Goal: Transaction & Acquisition: Purchase product/service

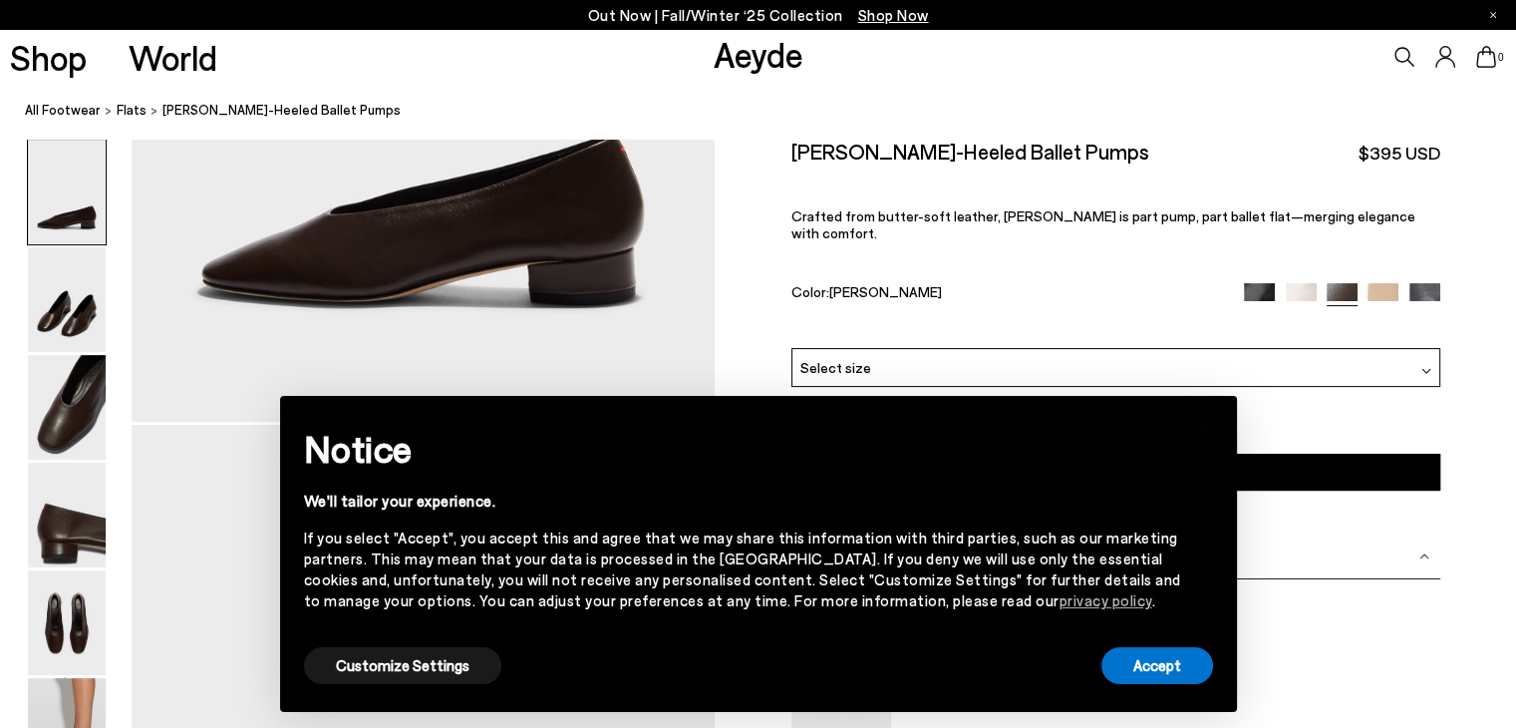
scroll to position [498, 0]
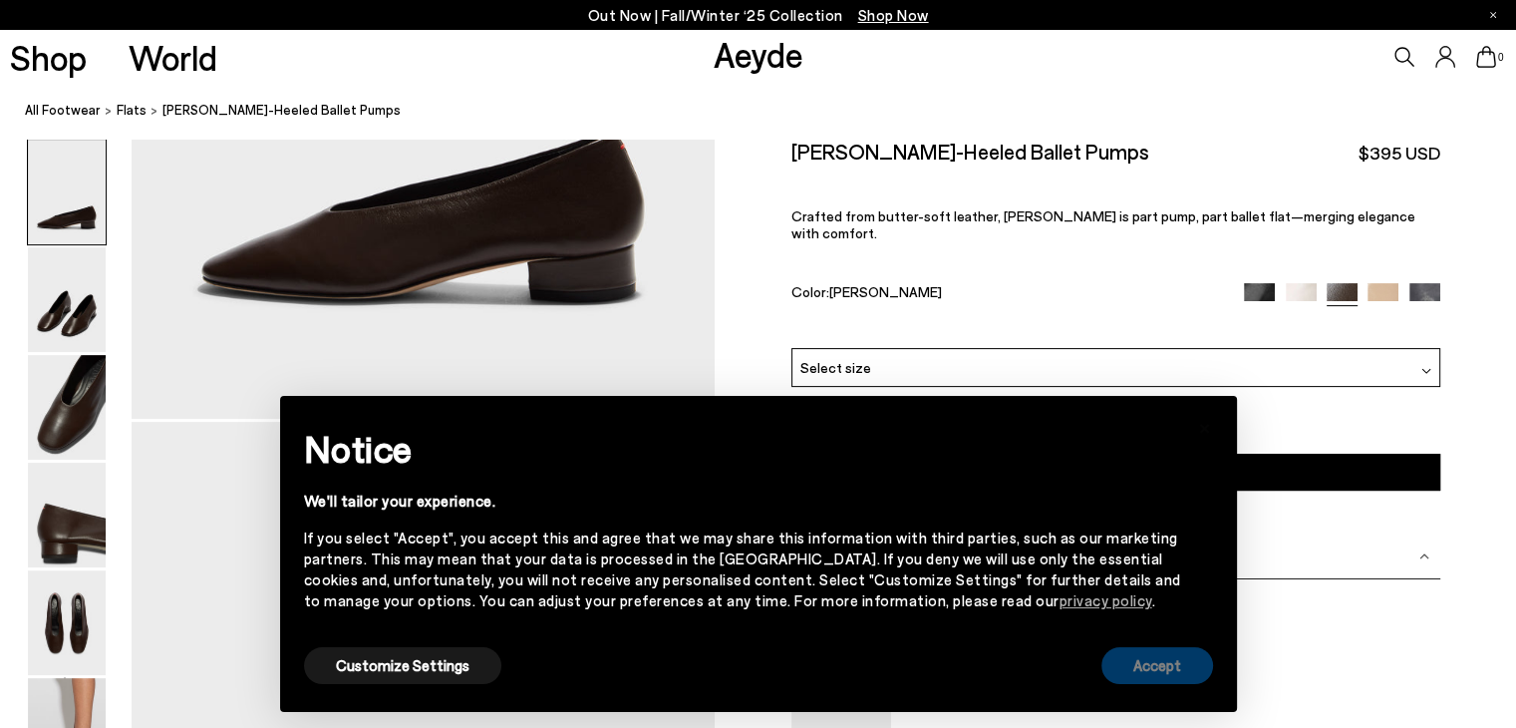
click at [1176, 677] on button "Accept" at bounding box center [1157, 665] width 112 height 37
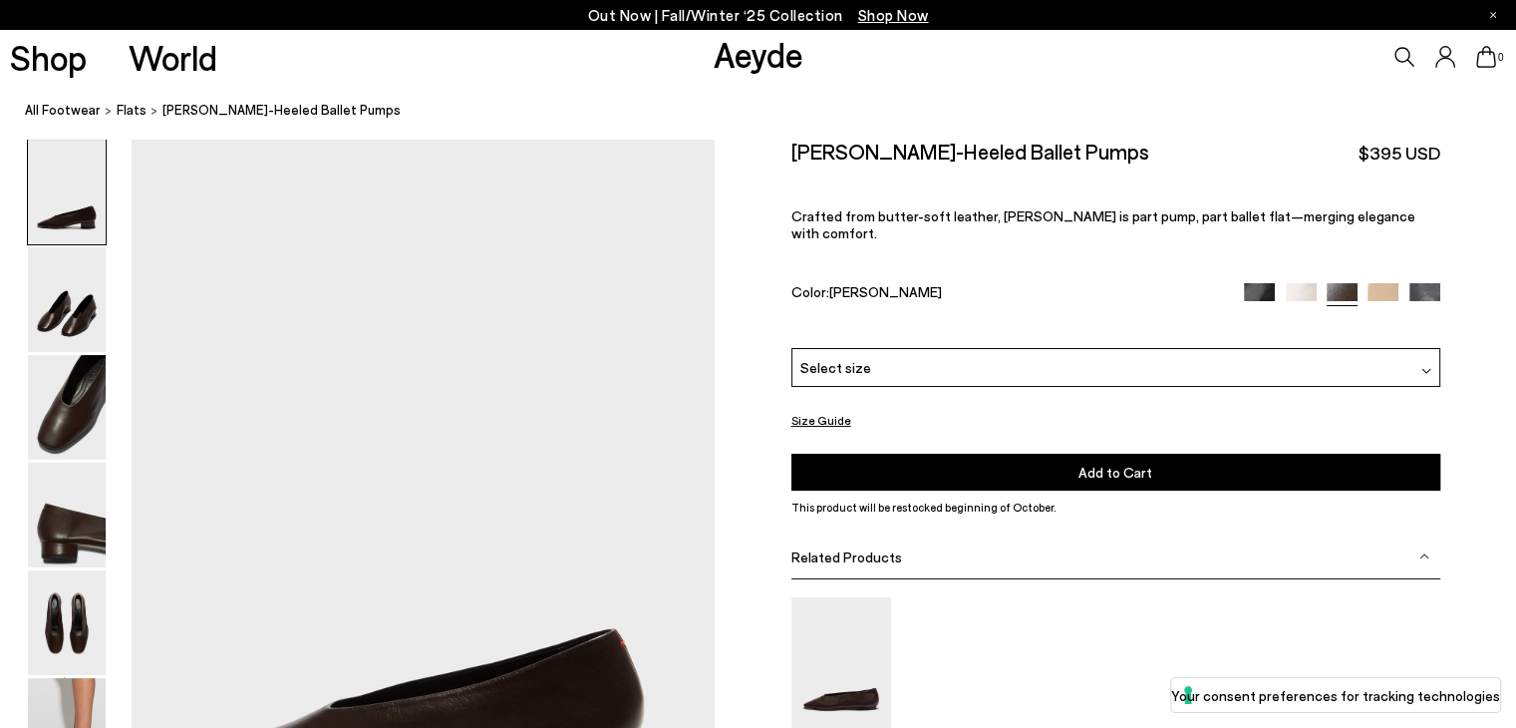
scroll to position [0, 0]
click at [1187, 351] on div "Select size" at bounding box center [1115, 367] width 649 height 39
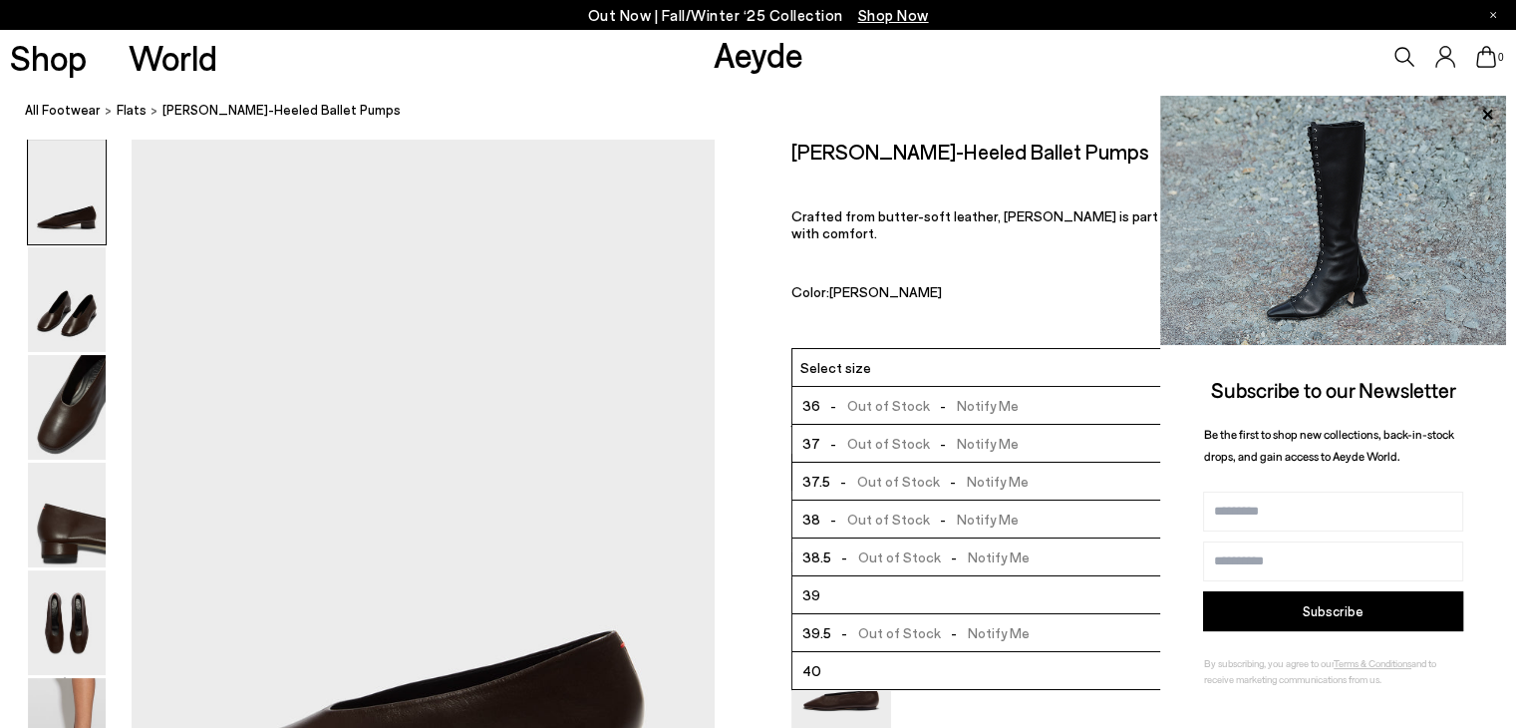
click at [1080, 462] on li "37.5 - Out of Stock - Notify Me" at bounding box center [1115, 481] width 647 height 38
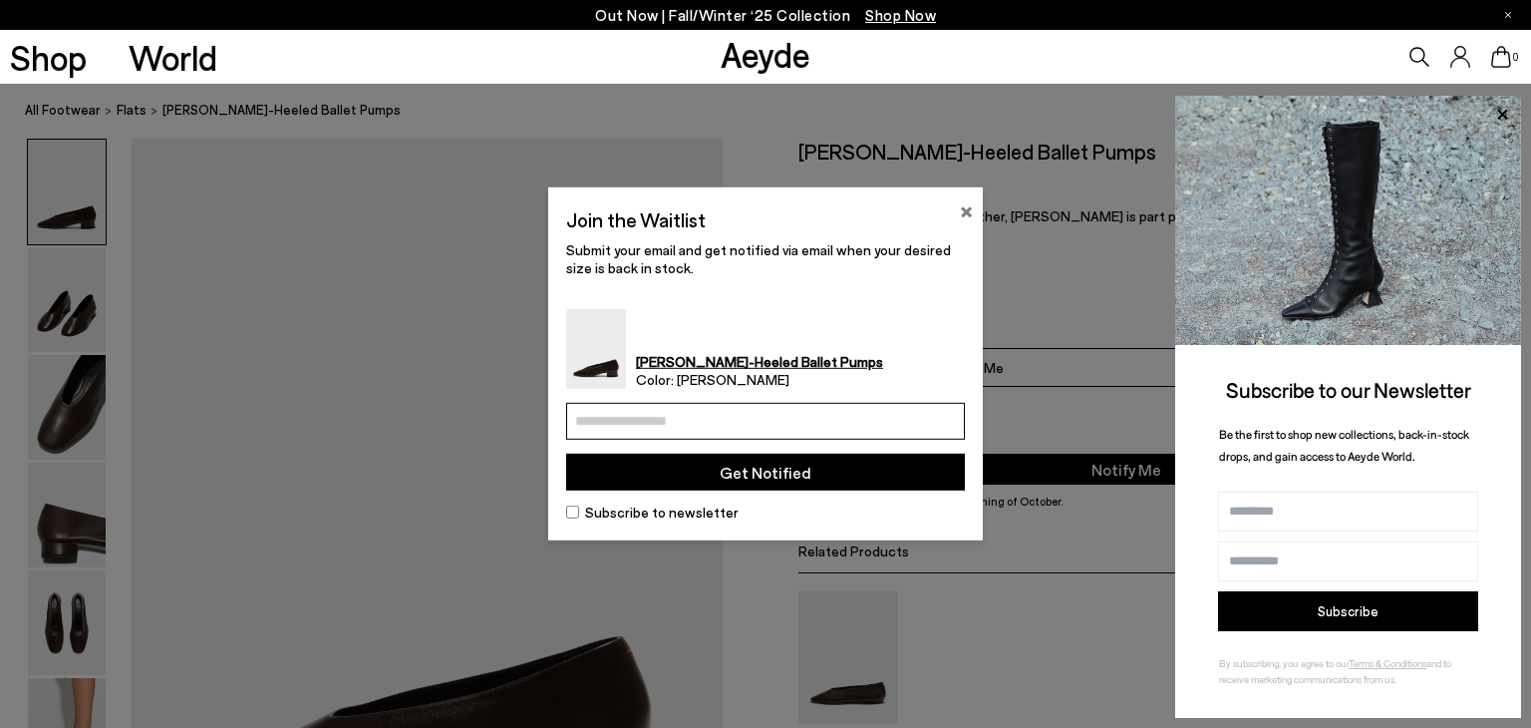
click at [966, 214] on button "×" at bounding box center [966, 209] width 13 height 24
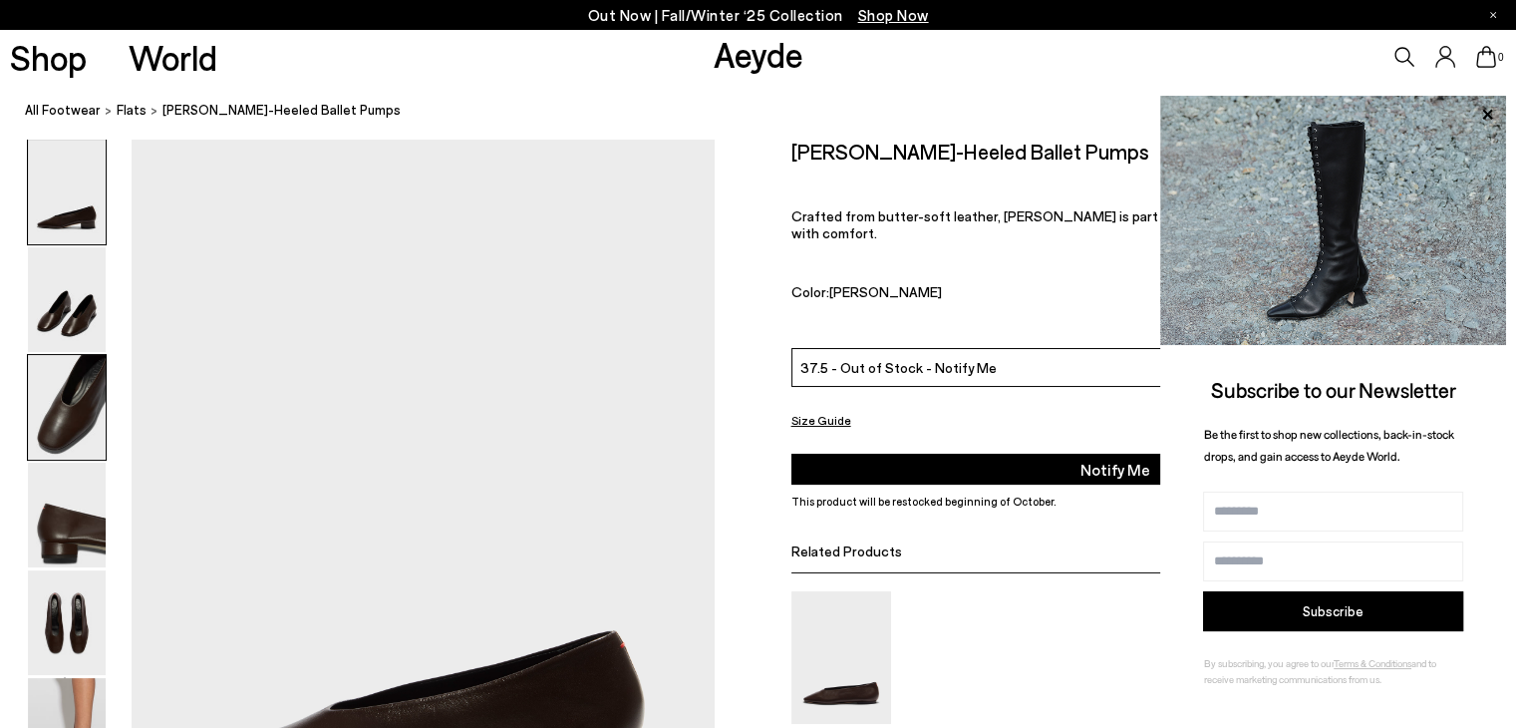
click at [48, 396] on img at bounding box center [67, 407] width 78 height 105
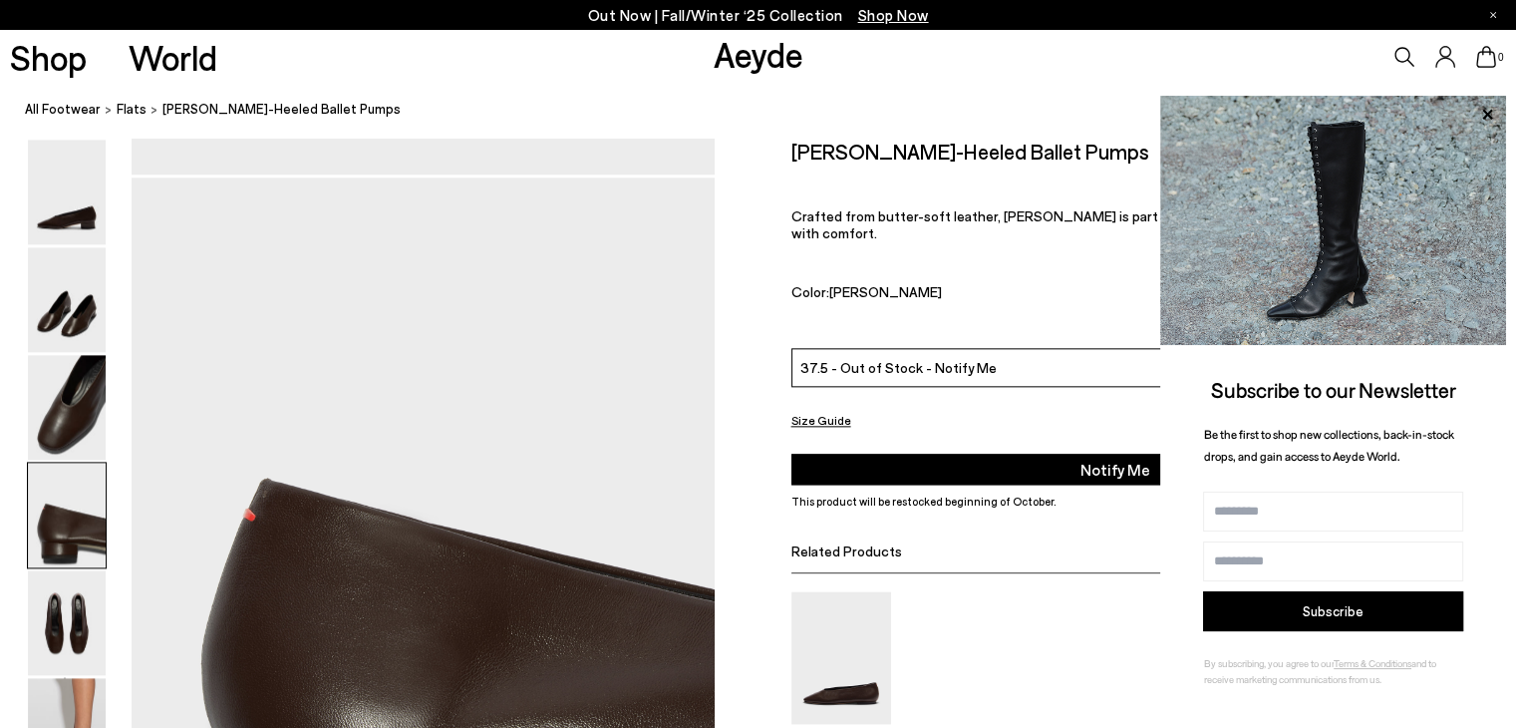
scroll to position [2360, 0]
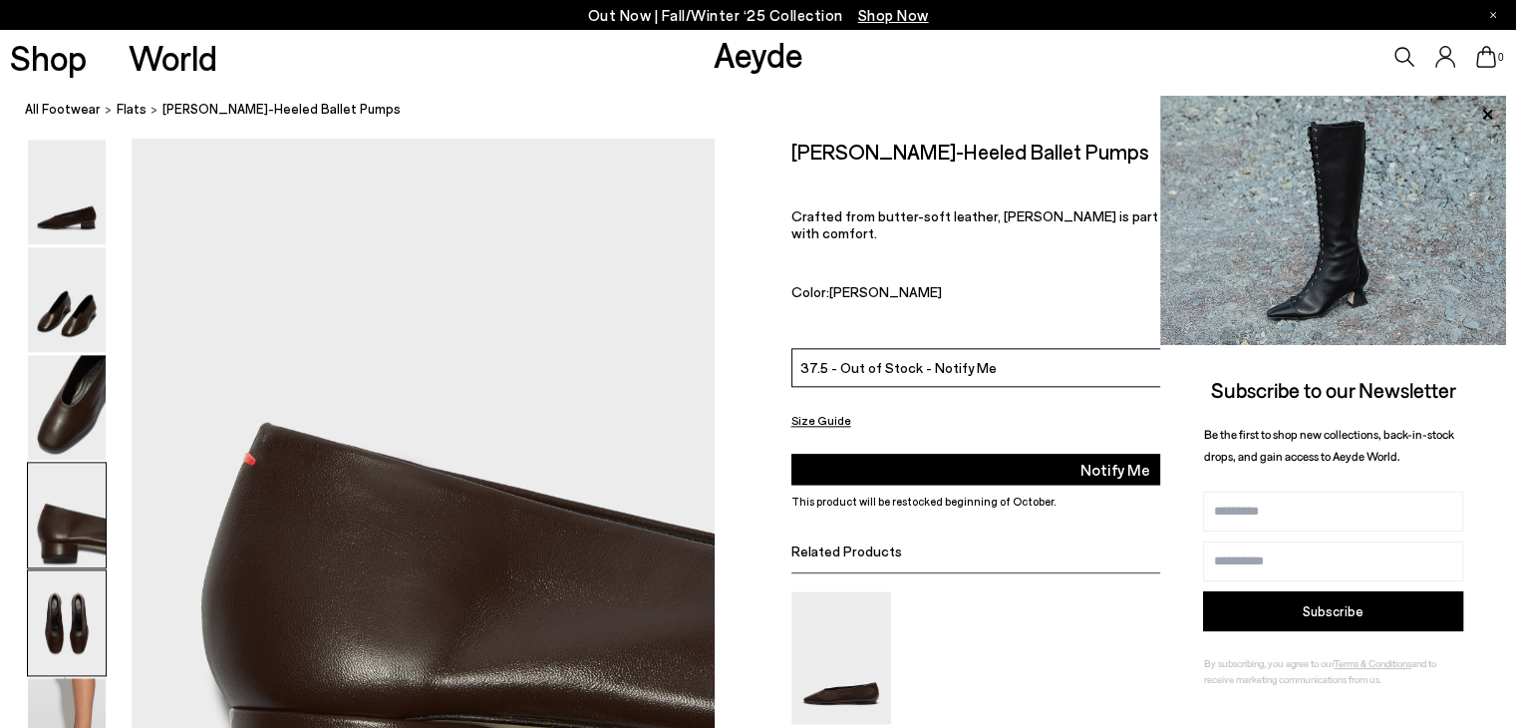
click at [46, 614] on img at bounding box center [67, 622] width 78 height 105
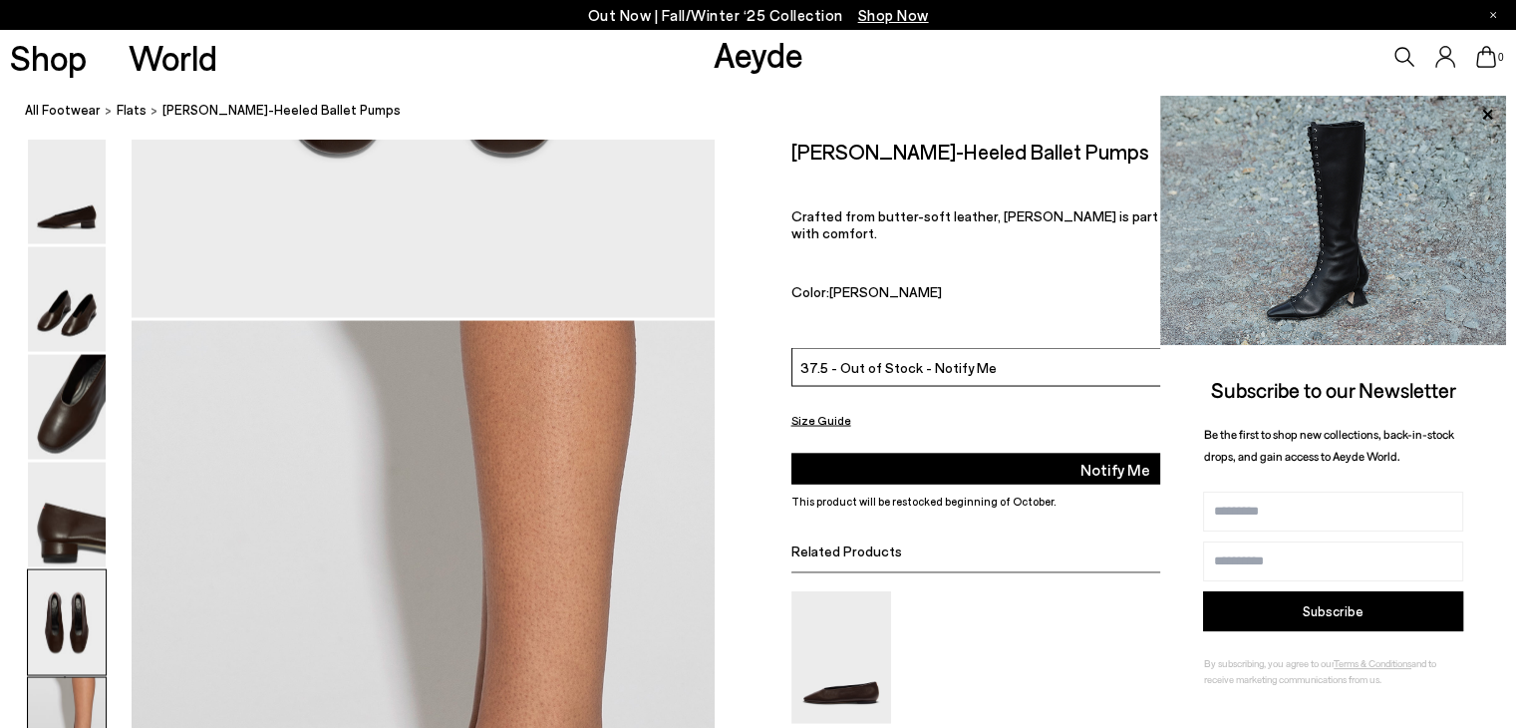
click at [74, 689] on img at bounding box center [67, 730] width 78 height 105
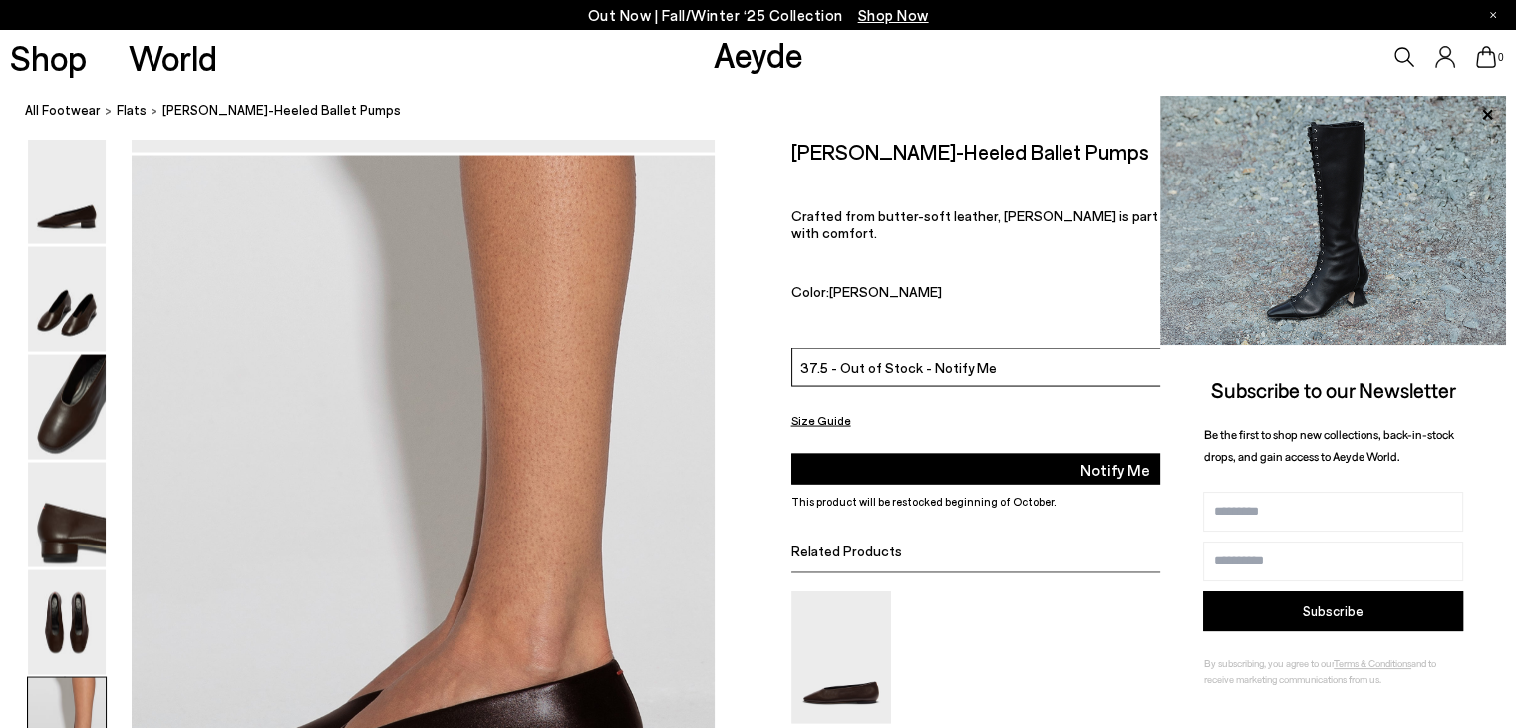
scroll to position [3843, 0]
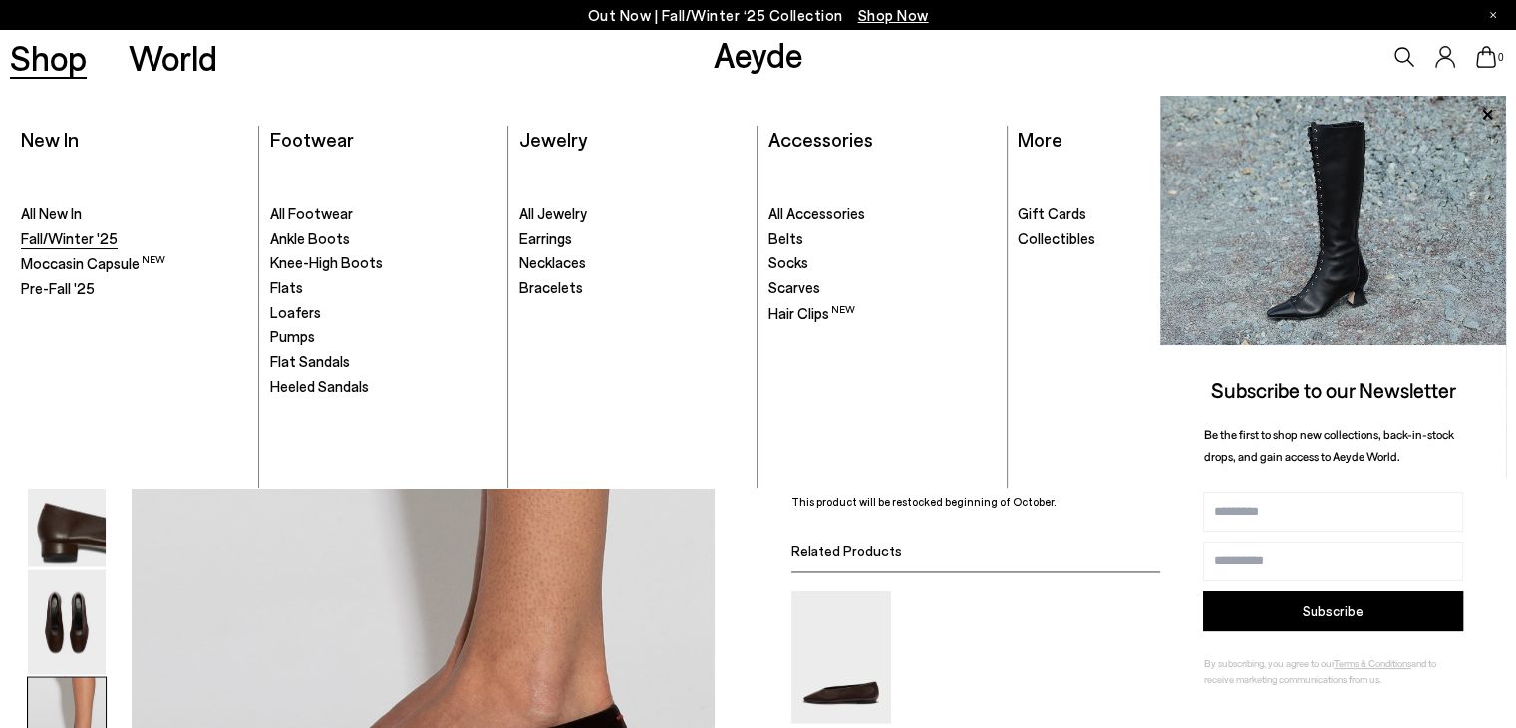
click at [52, 234] on span "Fall/Winter '25" at bounding box center [69, 238] width 97 height 18
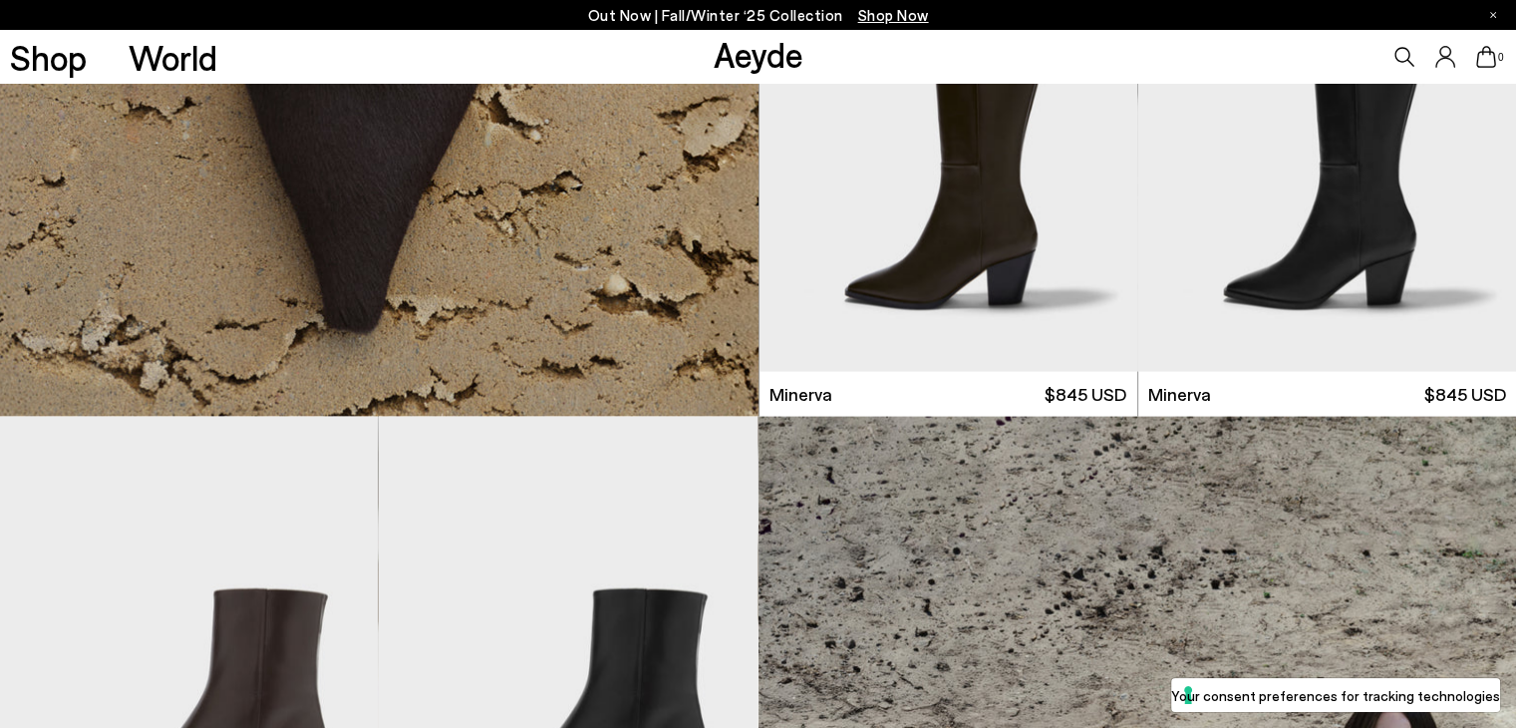
scroll to position [4186, 0]
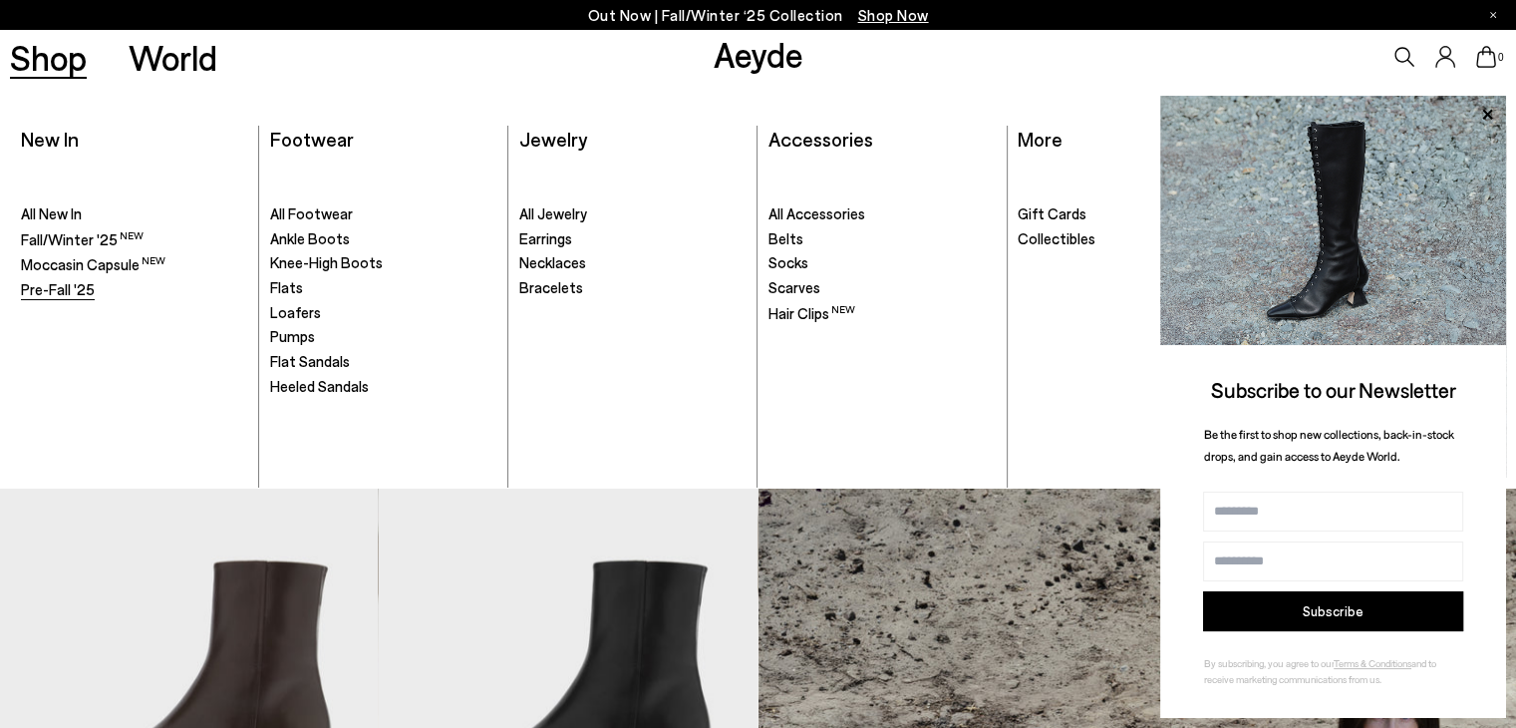
click at [76, 288] on span "Pre-Fall '25" at bounding box center [58, 289] width 74 height 18
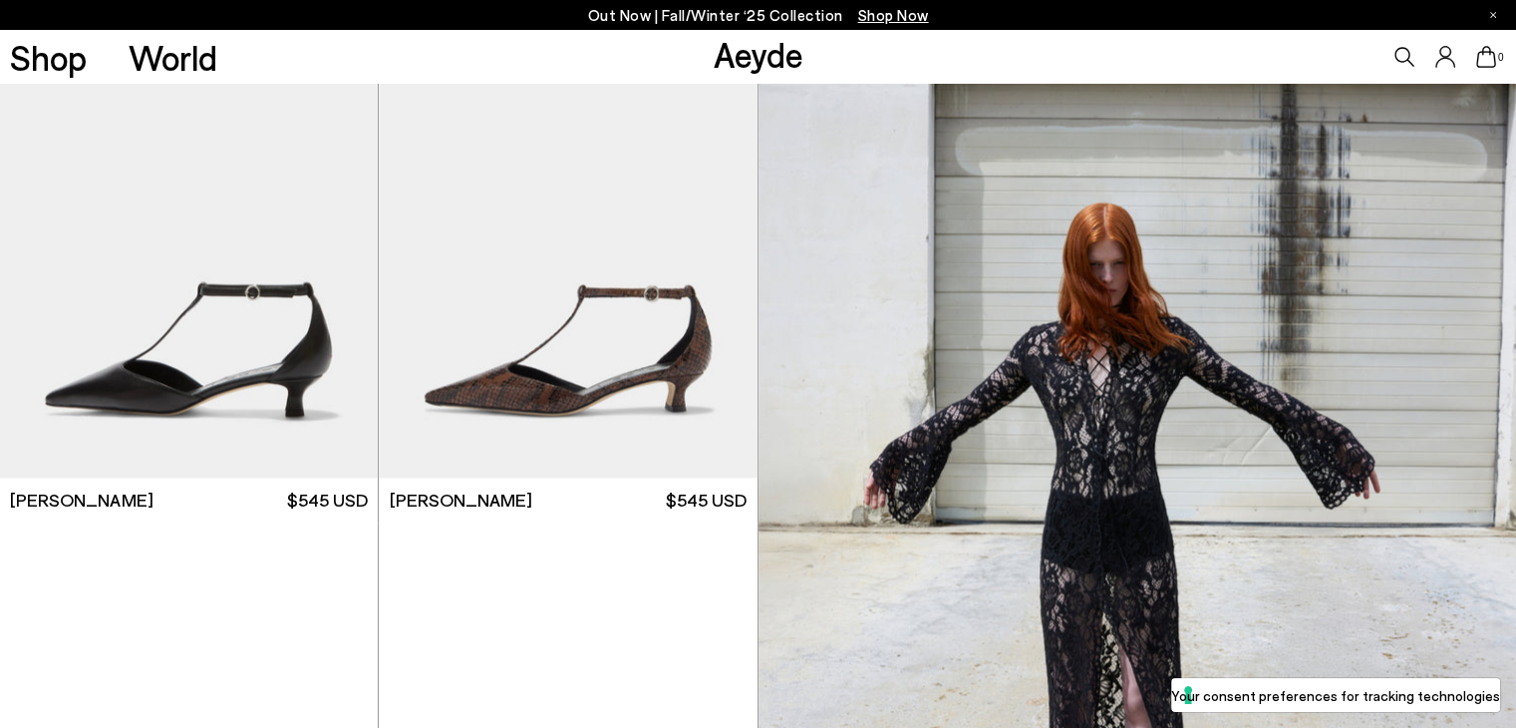
scroll to position [2591, 0]
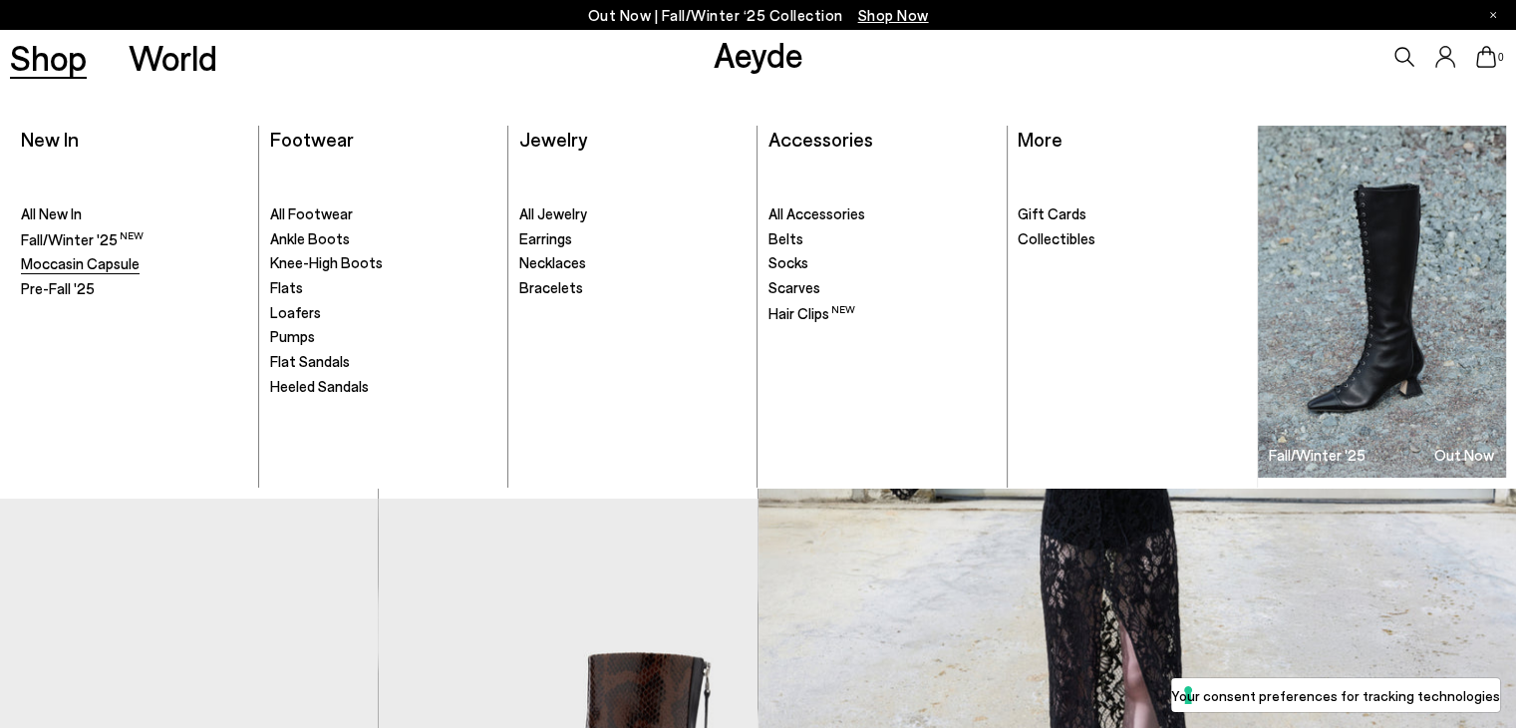
click at [48, 260] on span "Moccasin Capsule" at bounding box center [80, 263] width 119 height 18
